Goal: Obtain resource: Download file/media

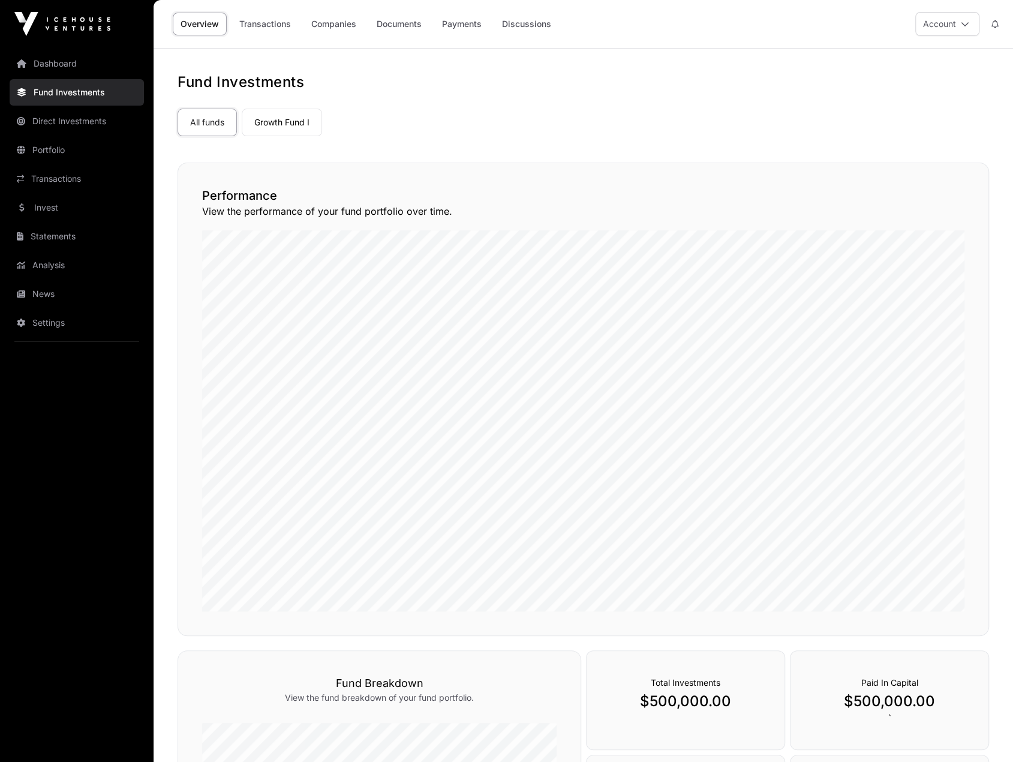
click at [262, 130] on link "Growth Fund I" at bounding box center [282, 123] width 80 height 28
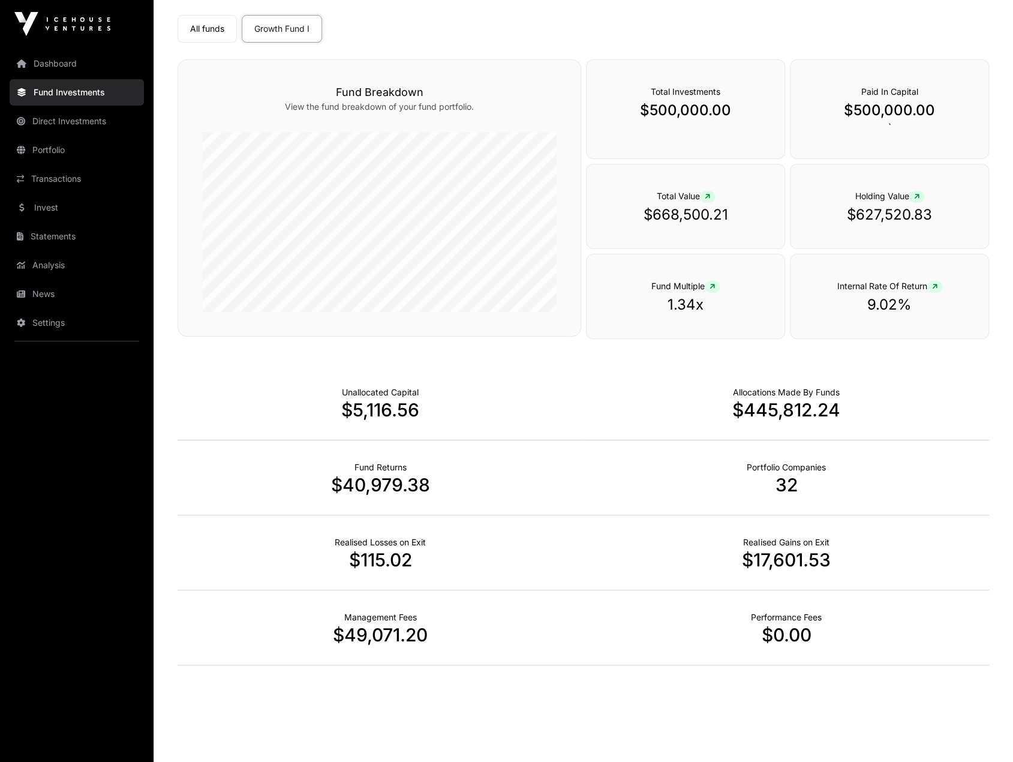
scroll to position [96, 0]
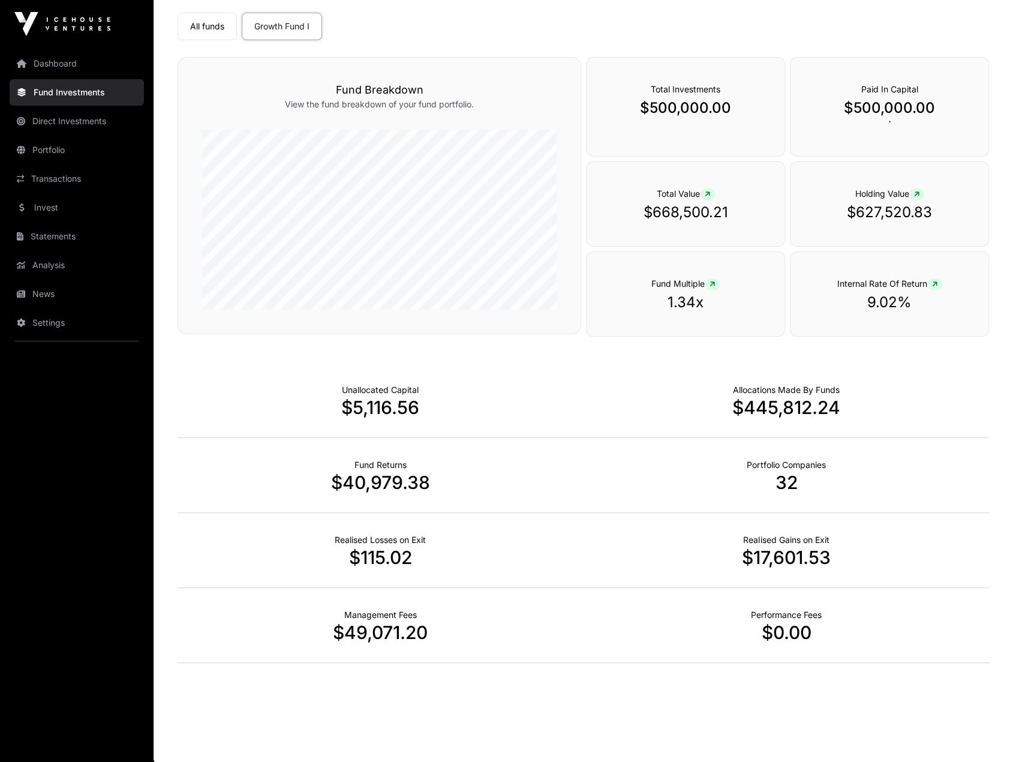
click at [89, 230] on link "Statements" at bounding box center [77, 236] width 134 height 26
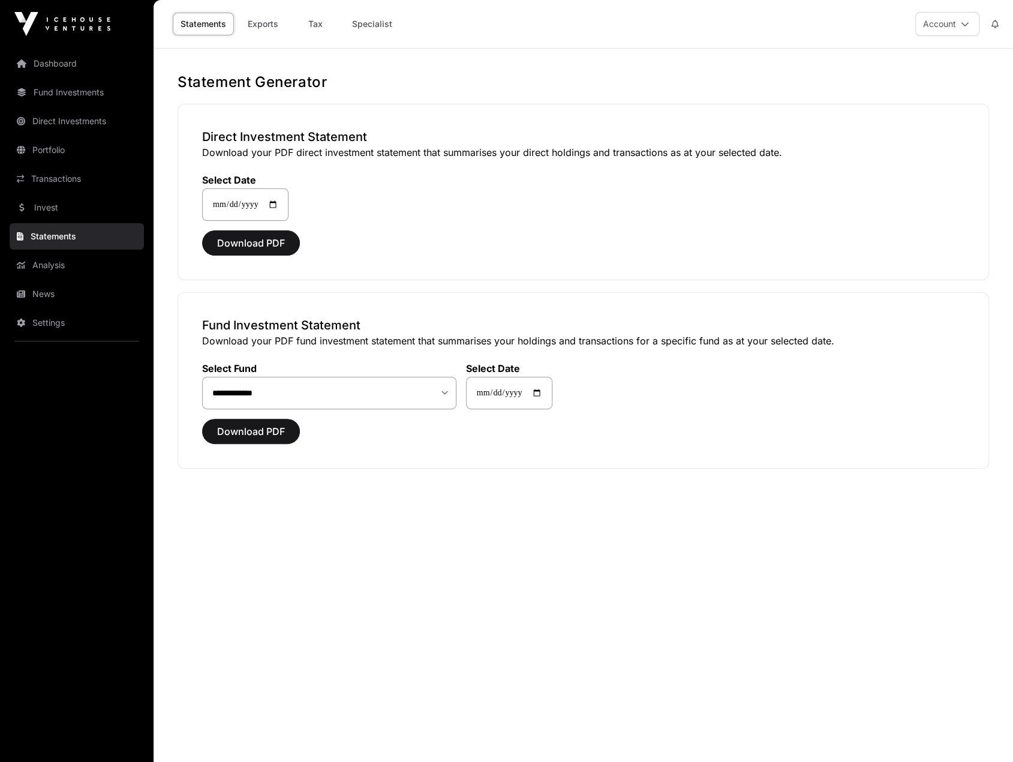
click at [89, 266] on link "Analysis" at bounding box center [77, 265] width 134 height 26
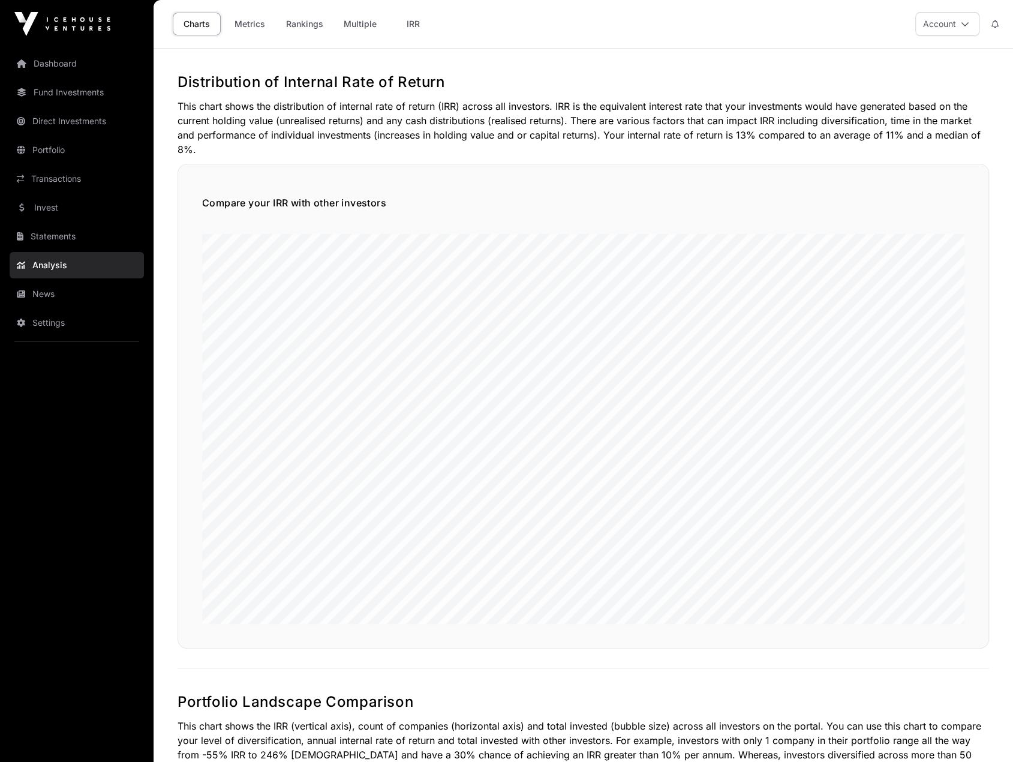
click at [72, 202] on link "Invest" at bounding box center [77, 207] width 134 height 26
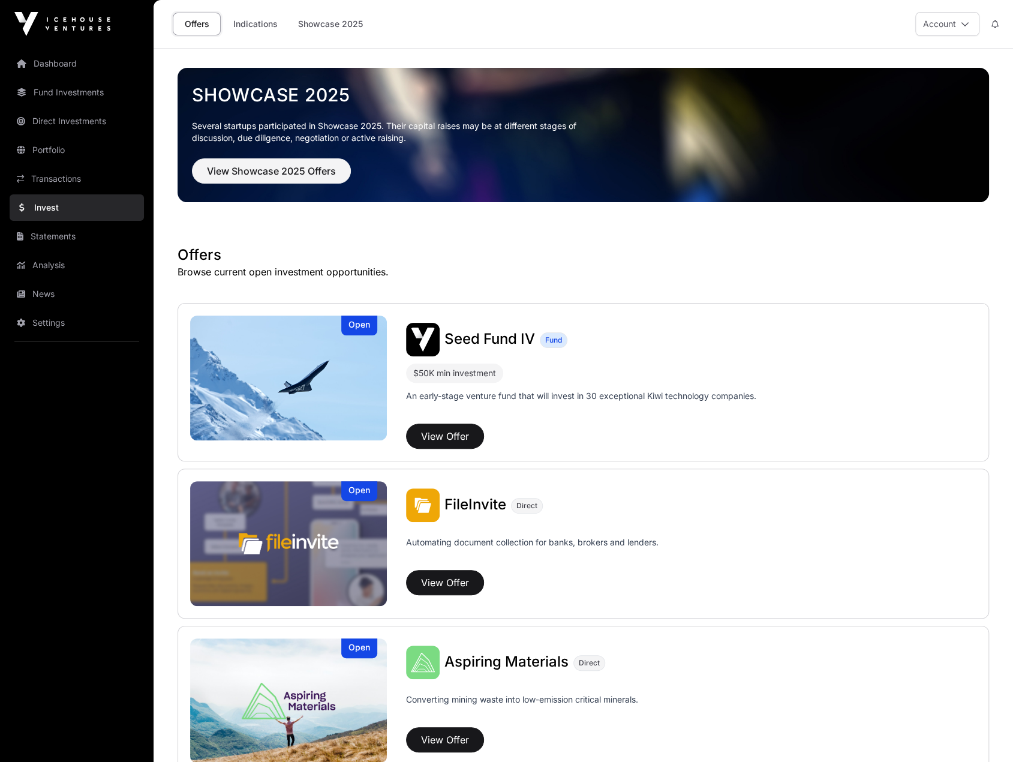
click at [47, 148] on link "Portfolio" at bounding box center [77, 150] width 134 height 26
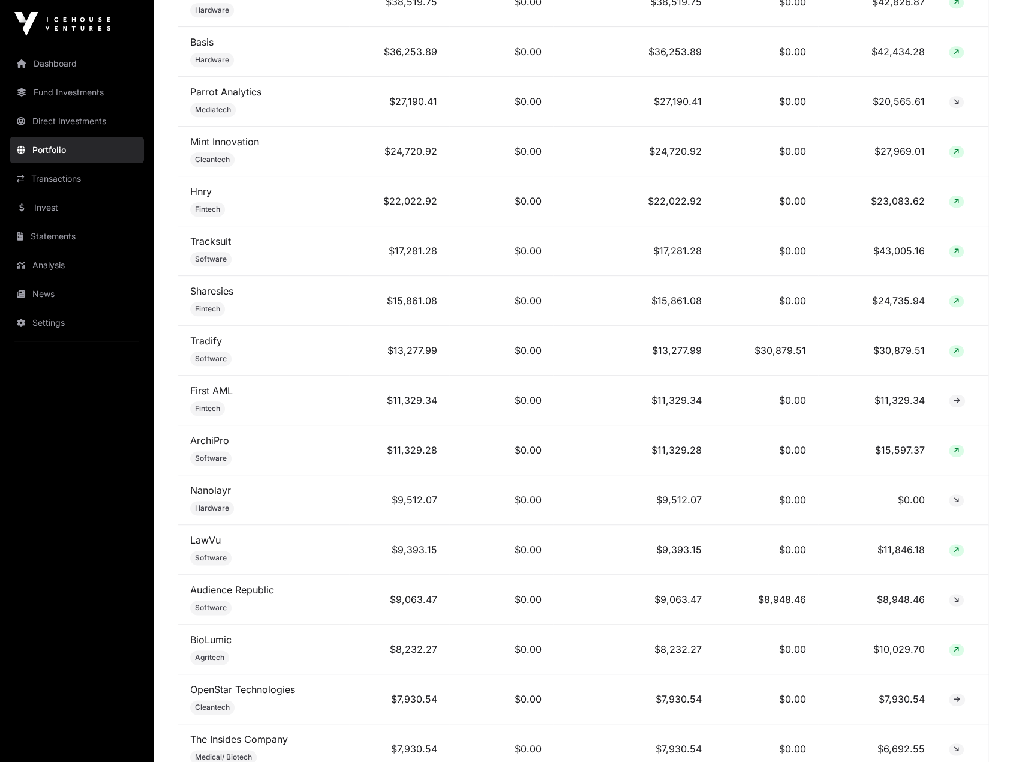
scroll to position [720, 0]
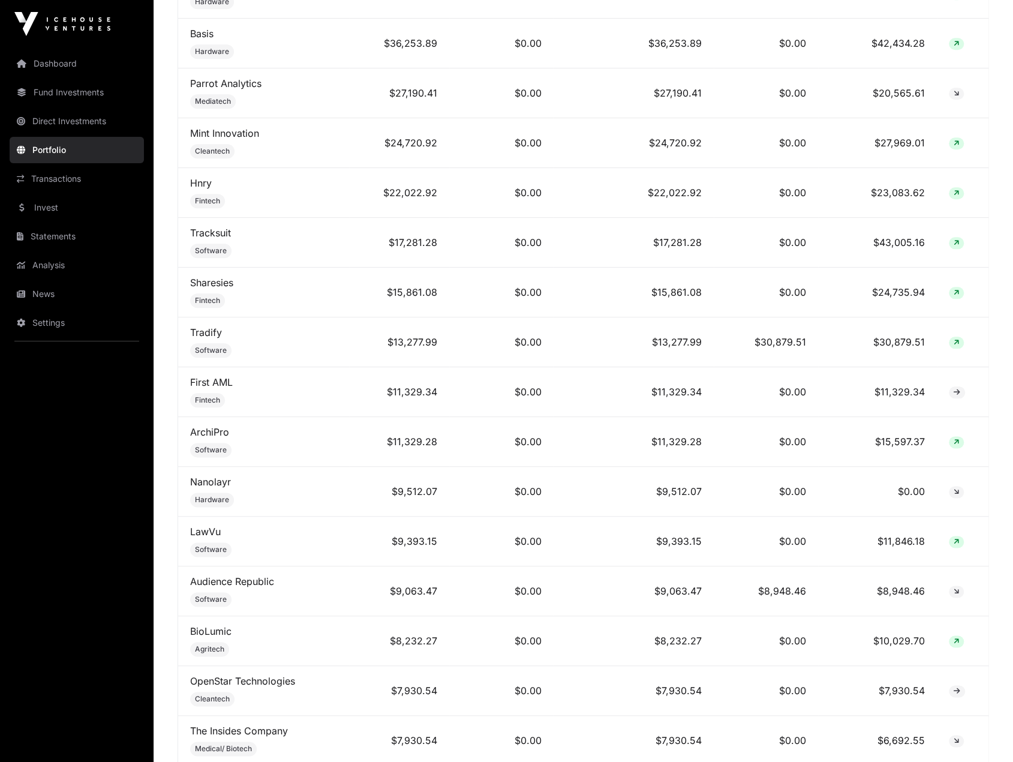
click at [60, 100] on link "Fund Investments" at bounding box center [77, 92] width 134 height 26
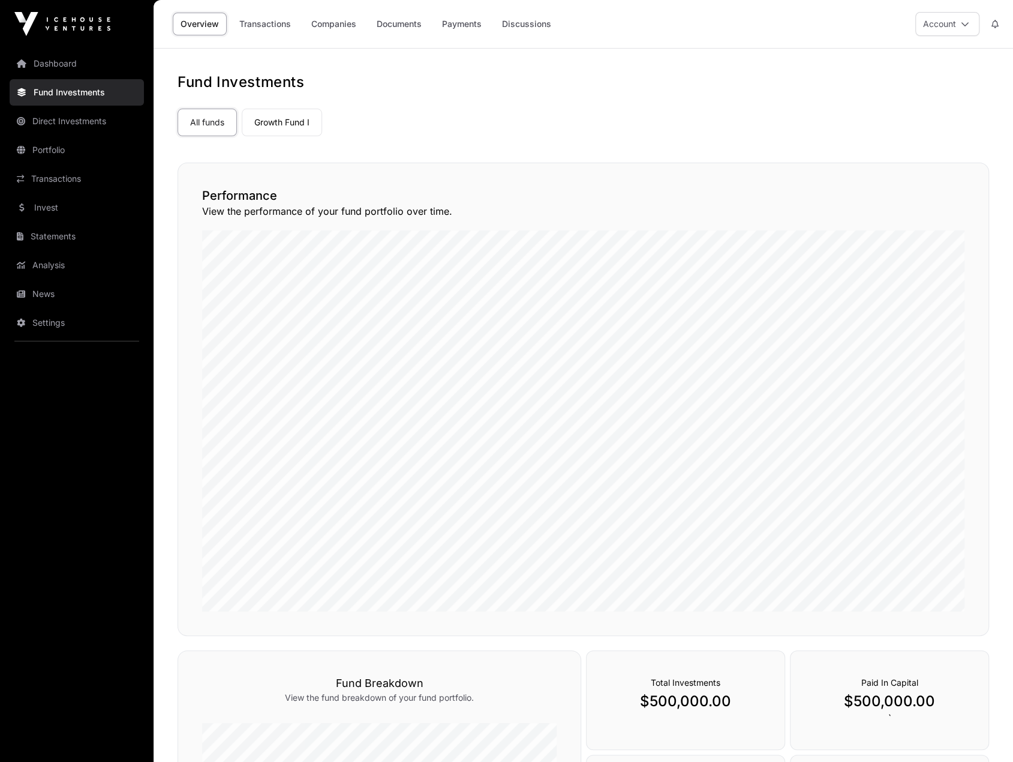
click at [387, 27] on link "Documents" at bounding box center [399, 24] width 61 height 23
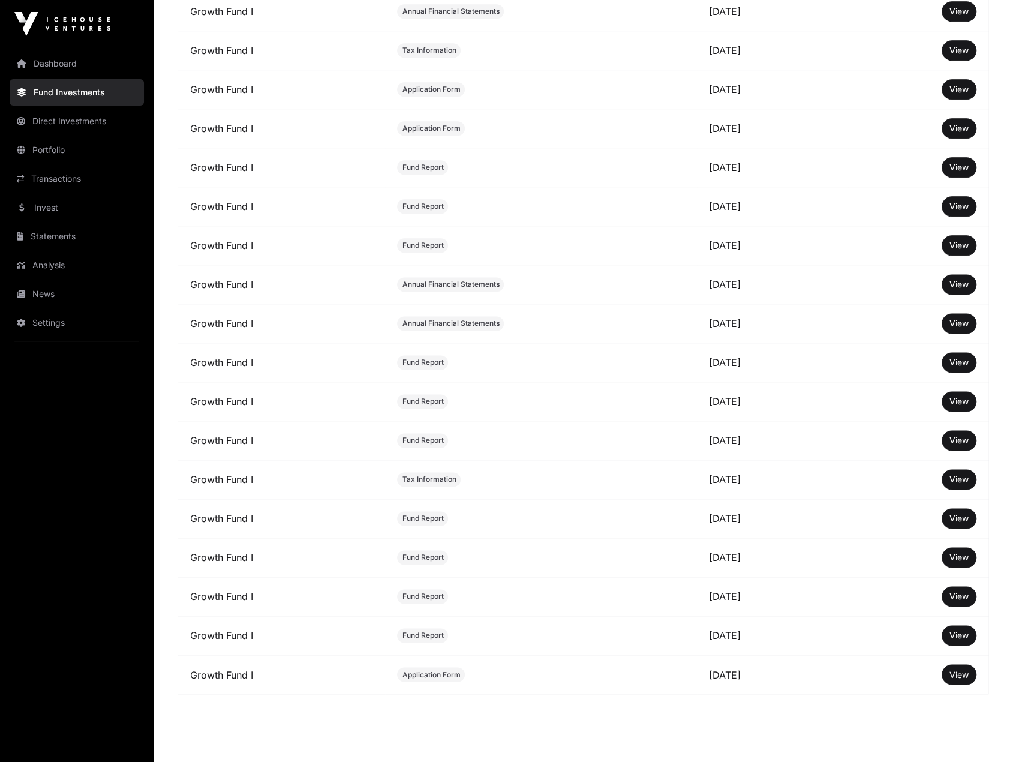
scroll to position [897, 0]
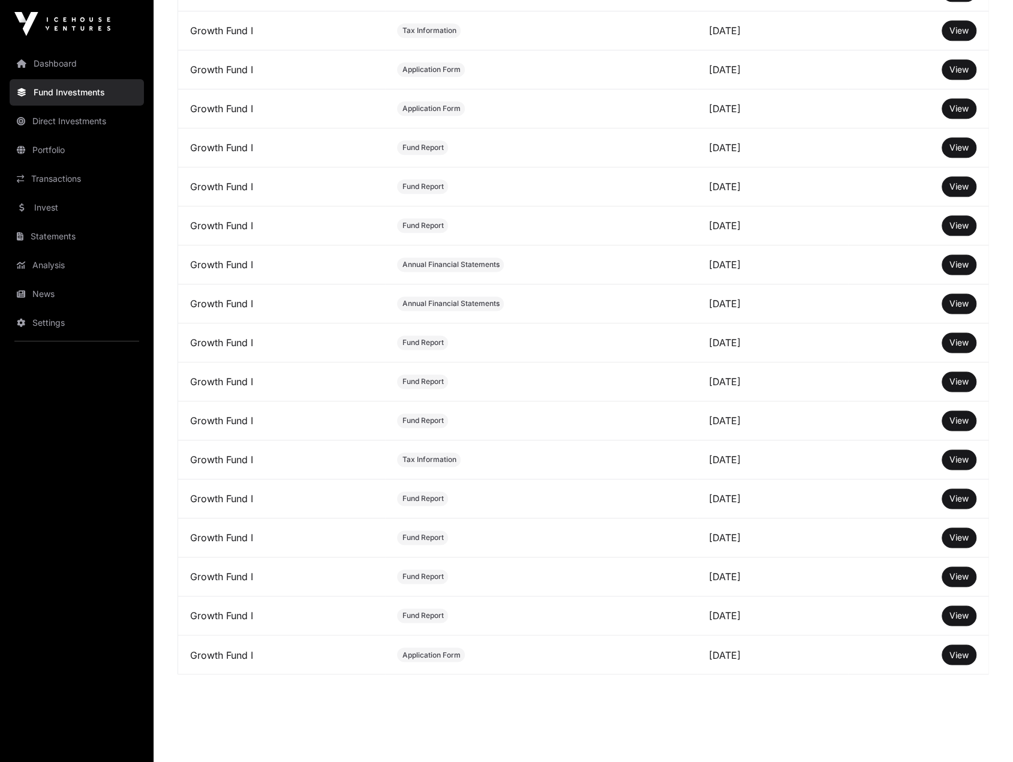
click at [966, 649] on span "View" at bounding box center [958, 654] width 19 height 10
